Goal: Transaction & Acquisition: Purchase product/service

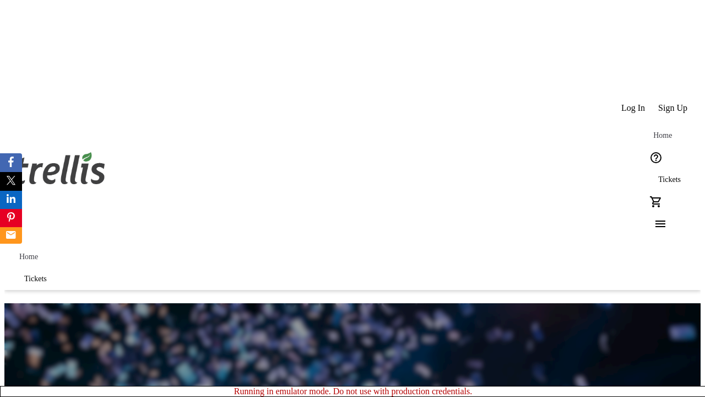
click at [674, 103] on span "Sign Up" at bounding box center [673, 108] width 29 height 10
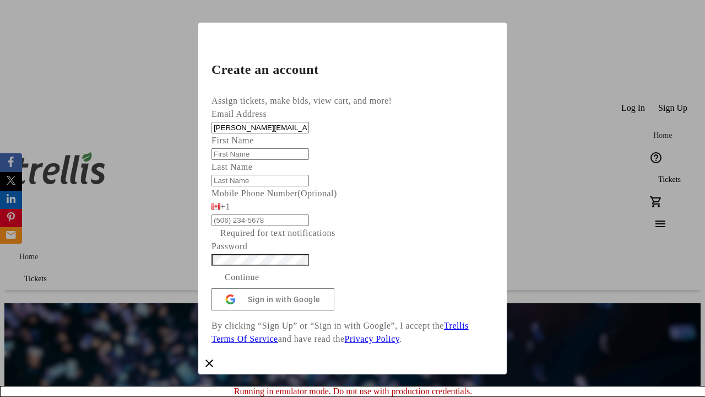
type input "[PERSON_NAME][EMAIL_ADDRESS][DOMAIN_NAME]"
type input "[PERSON_NAME]"
type input "Heathcote"
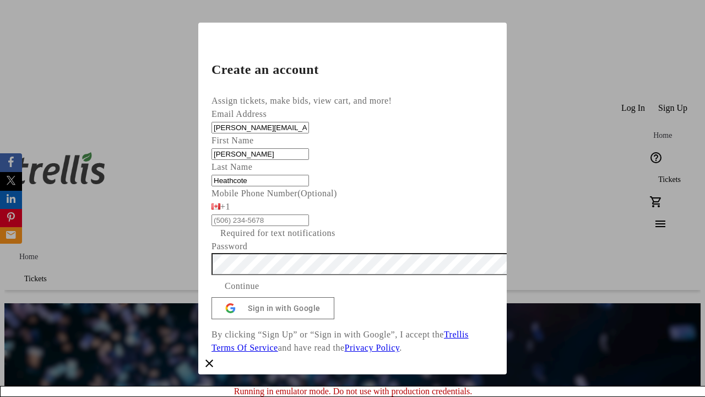
click at [260, 293] on span "Continue" at bounding box center [242, 285] width 35 height 13
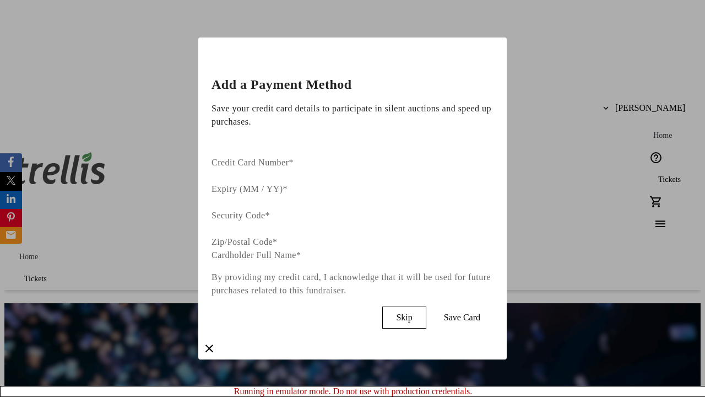
click at [412, 312] on span "Skip" at bounding box center [404, 317] width 16 height 10
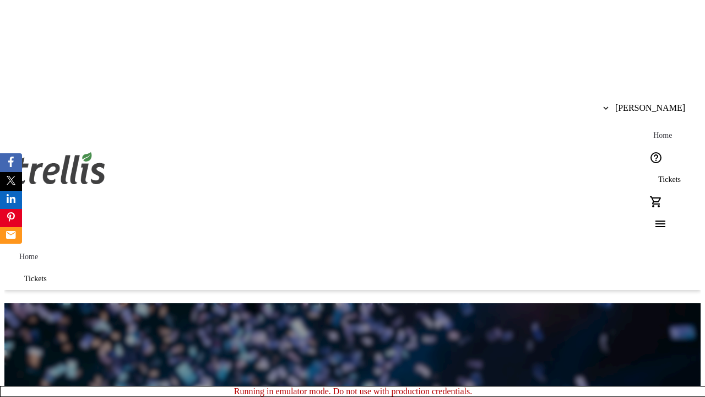
click at [659, 175] on span "Tickets" at bounding box center [670, 179] width 23 height 9
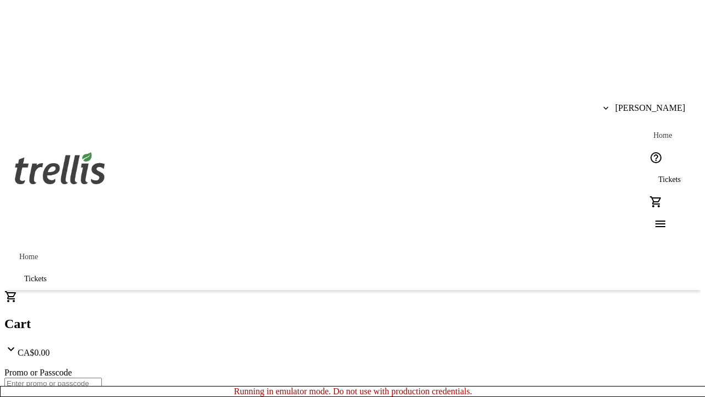
type input "1"
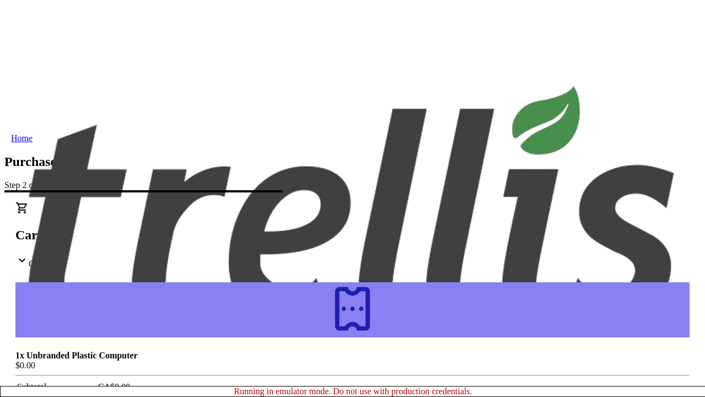
scroll to position [67, 0]
